Goal: Download file/media

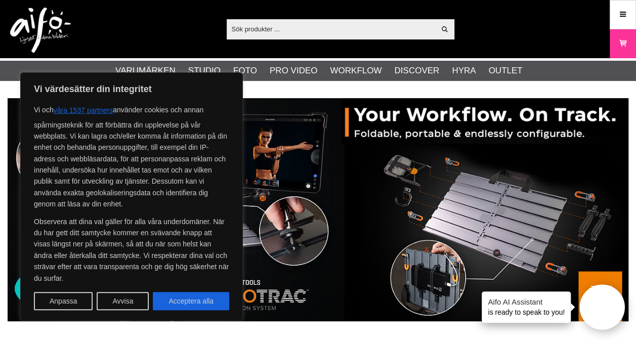
drag, startPoint x: 180, startPoint y: 303, endPoint x: 432, endPoint y: 234, distance: 261.1
click at [204, 303] on button "Acceptera alla" at bounding box center [191, 301] width 76 height 18
checkbox input "true"
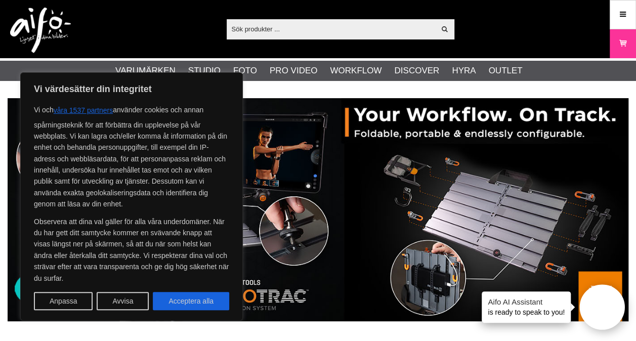
checkbox input "true"
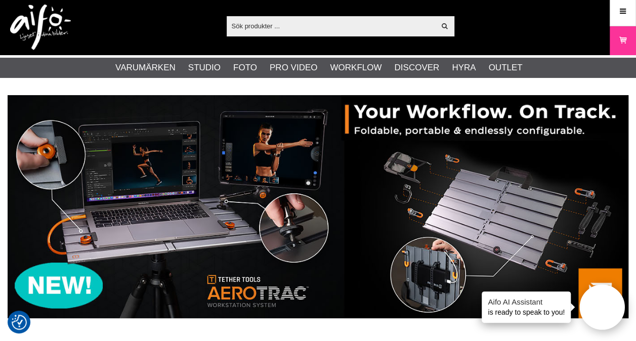
scroll to position [6, 0]
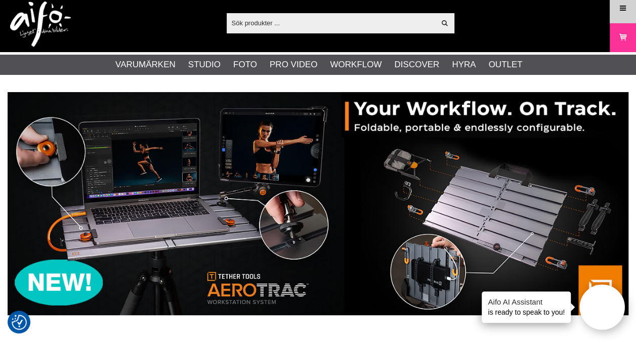
click at [627, 7] on icon at bounding box center [622, 8] width 9 height 11
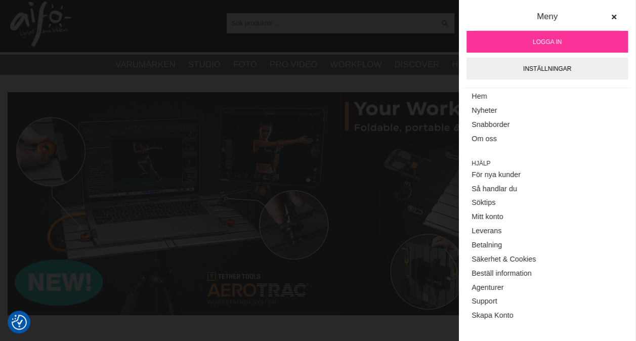
click at [396, 196] on img at bounding box center [318, 203] width 621 height 223
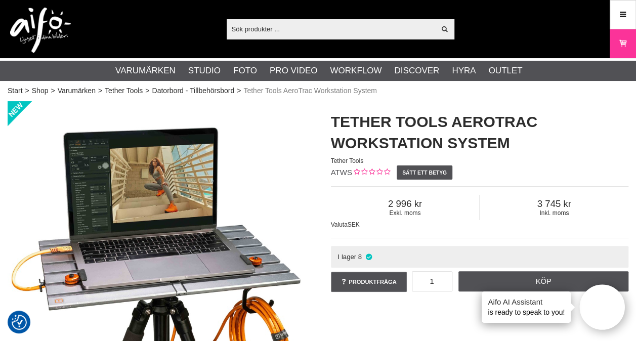
click at [286, 26] on input "text" at bounding box center [331, 28] width 209 height 15
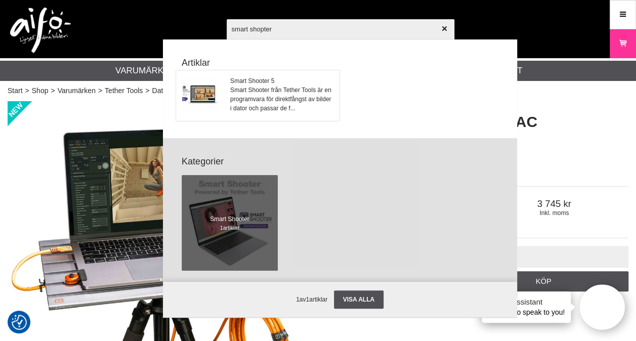
type input "smart shopter"
click at [267, 79] on span "Smart Shooter 5" at bounding box center [281, 80] width 103 height 9
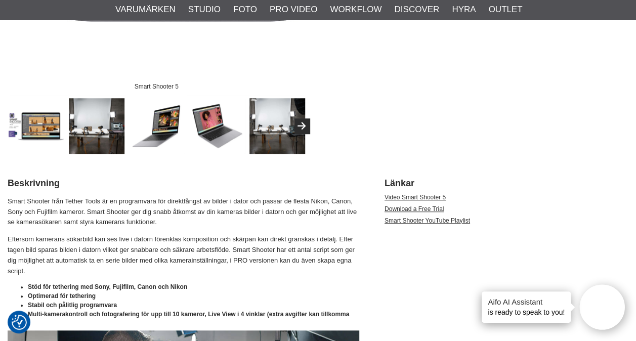
scroll to position [354, 0]
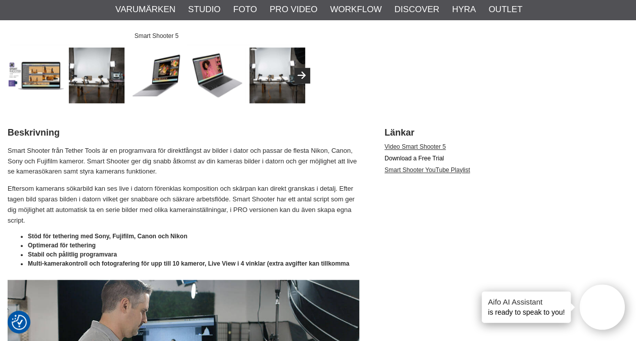
click at [404, 154] on li "Download a Free Trial" at bounding box center [506, 160] width 244 height 12
click at [397, 158] on link "Download a Free Trial" at bounding box center [413, 158] width 59 height 7
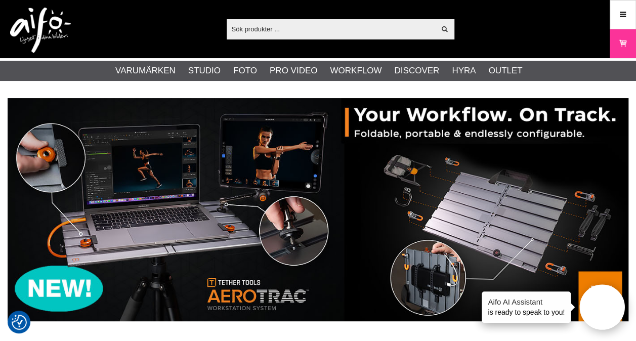
click at [264, 34] on input "text" at bounding box center [331, 28] width 209 height 15
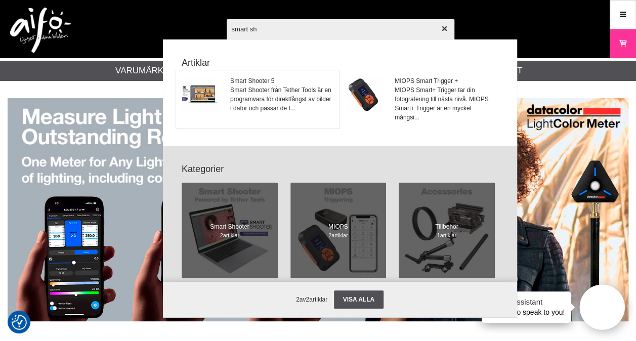
type input "smart sh"
click at [259, 83] on span "Smart Shooter 5" at bounding box center [281, 80] width 103 height 9
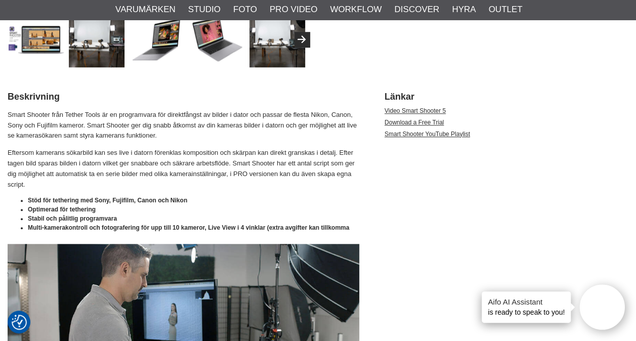
scroll to position [368, 0]
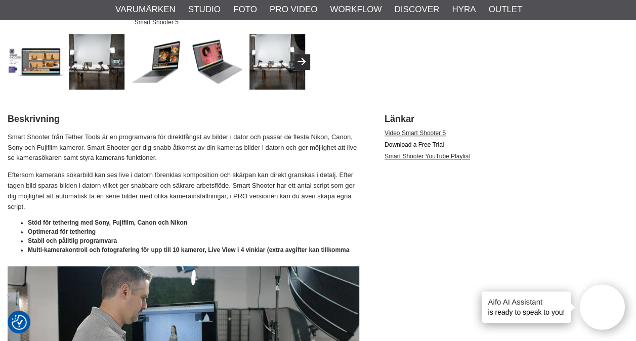
click at [394, 141] on link "Download a Free Trial" at bounding box center [413, 144] width 59 height 7
